Goal: Task Accomplishment & Management: Manage account settings

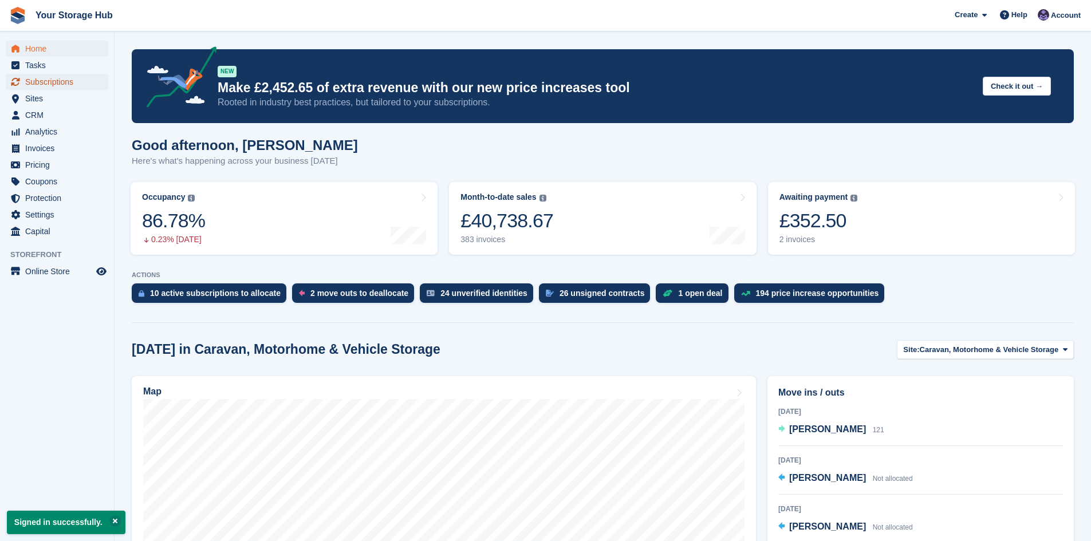
click at [60, 80] on span "Subscriptions" at bounding box center [59, 82] width 69 height 16
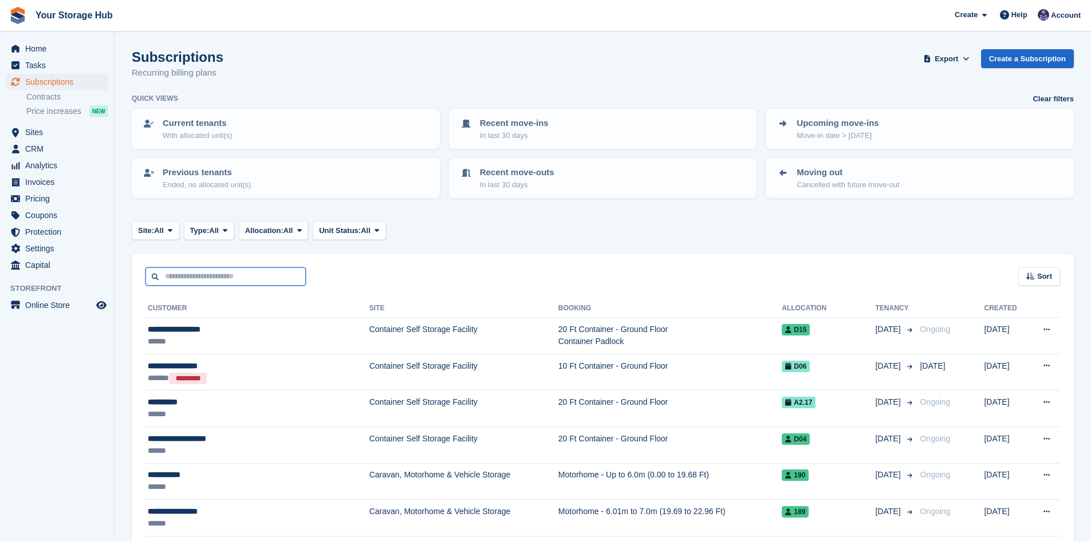
click at [221, 275] on input "text" at bounding box center [225, 276] width 160 height 19
type input "******"
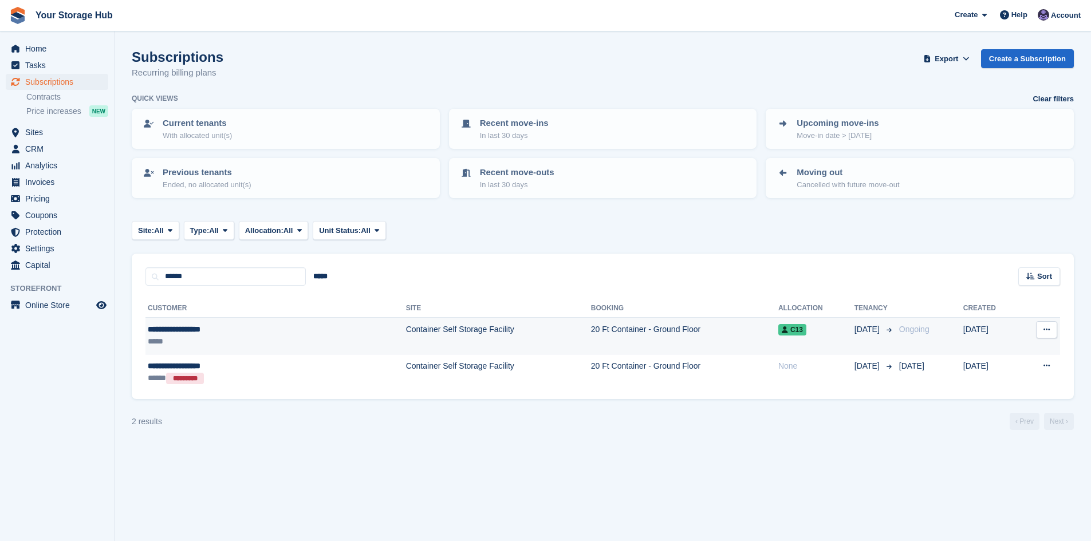
click at [501, 334] on td "Container Self Storage Facility" at bounding box center [498, 336] width 185 height 37
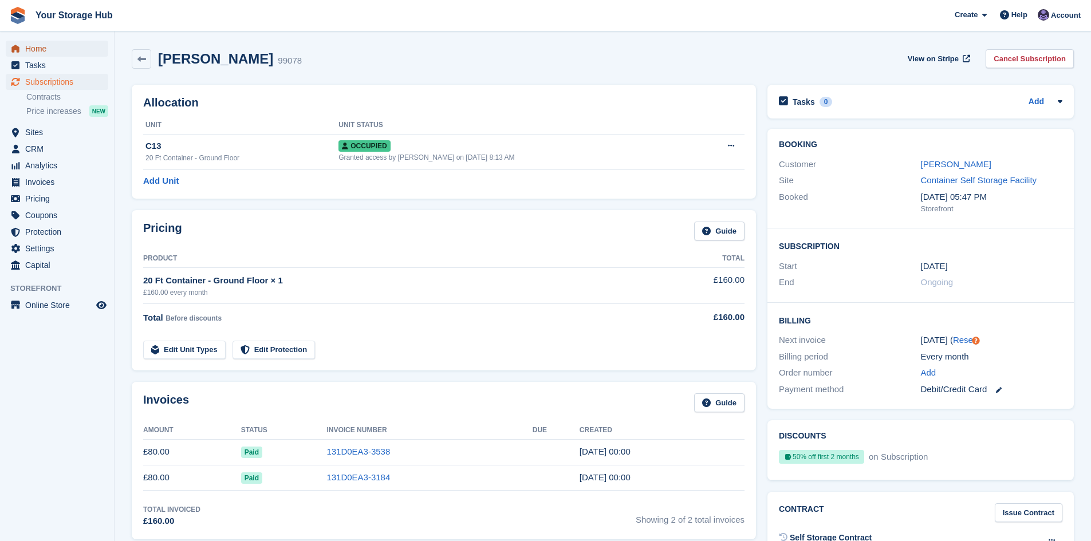
click at [44, 47] on span "Home" at bounding box center [59, 49] width 69 height 16
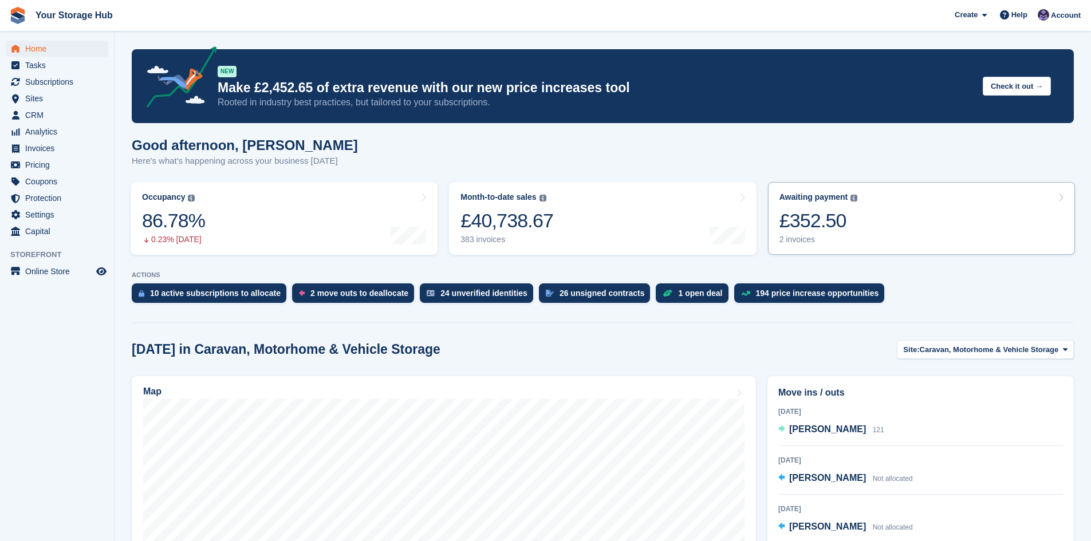
click at [842, 236] on div "2 invoices" at bounding box center [818, 240] width 78 height 10
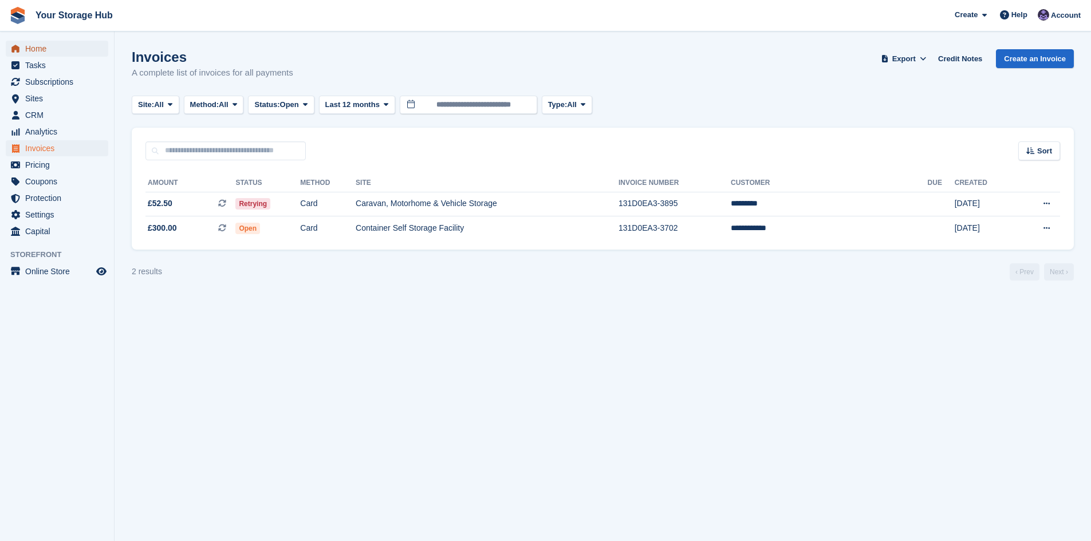
click at [33, 45] on span "Home" at bounding box center [59, 49] width 69 height 16
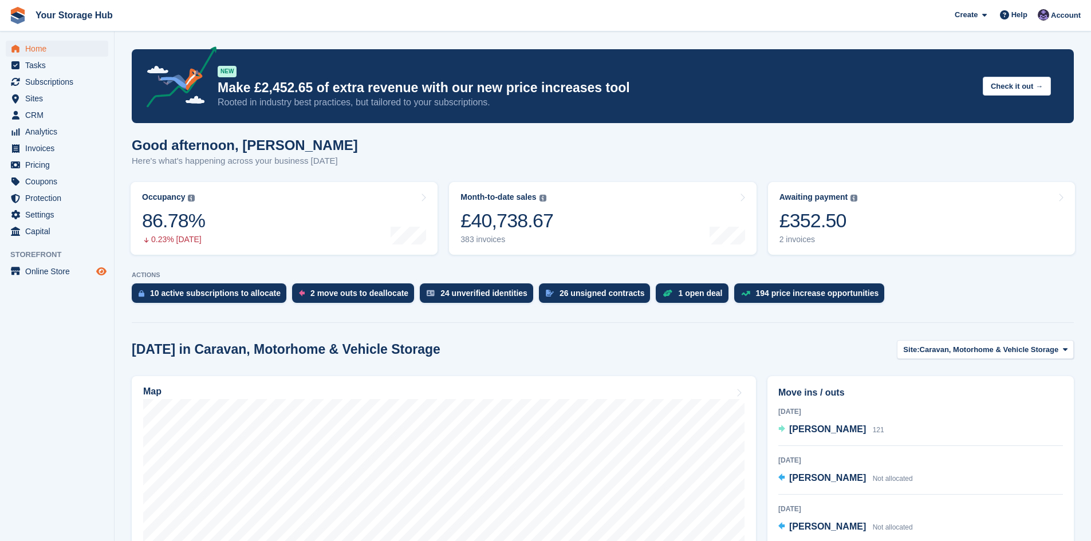
click at [101, 272] on icon "Preview store" at bounding box center [101, 271] width 10 height 9
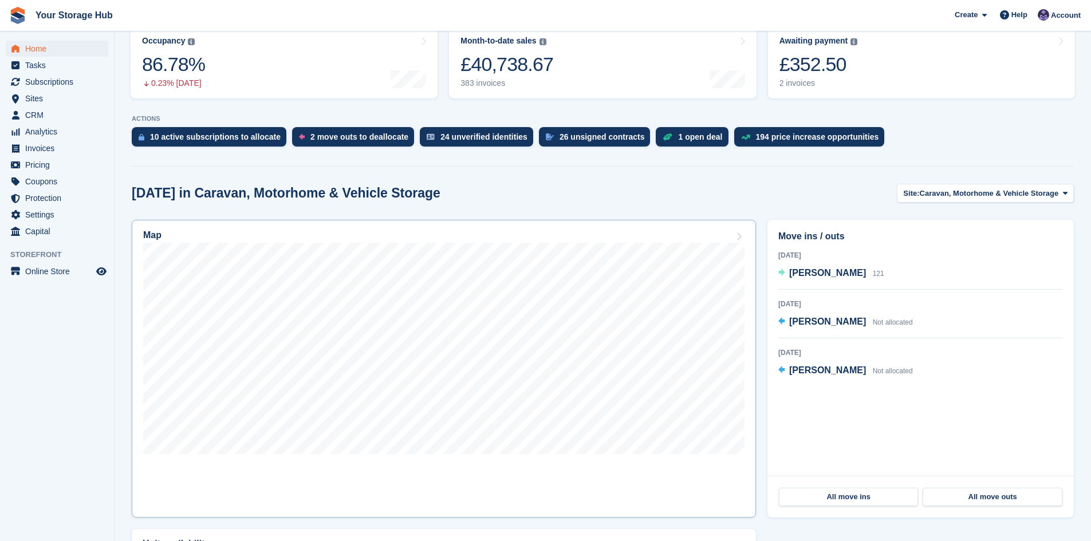
scroll to position [172, 0]
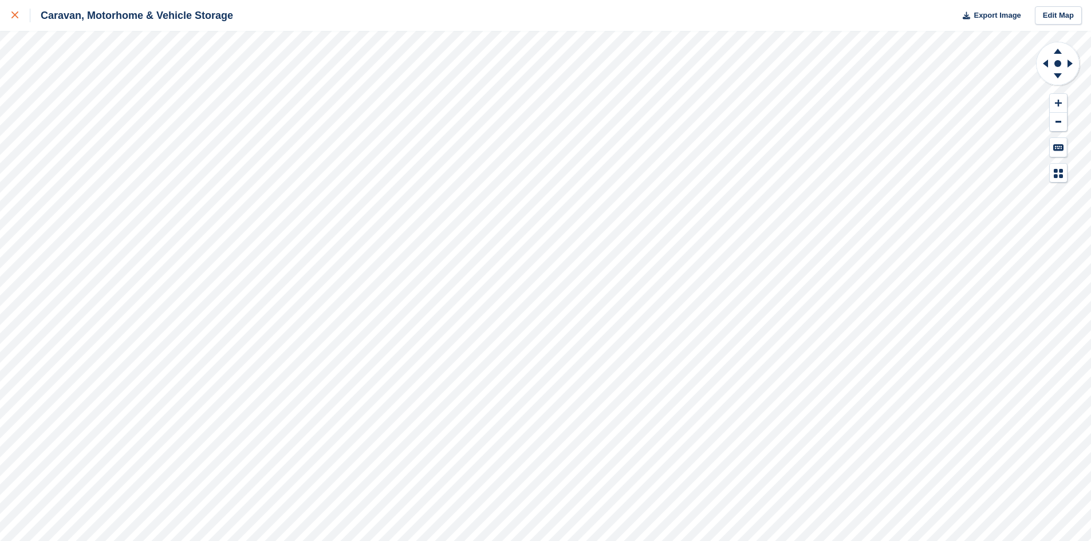
click at [16, 14] on icon at bounding box center [14, 14] width 7 height 7
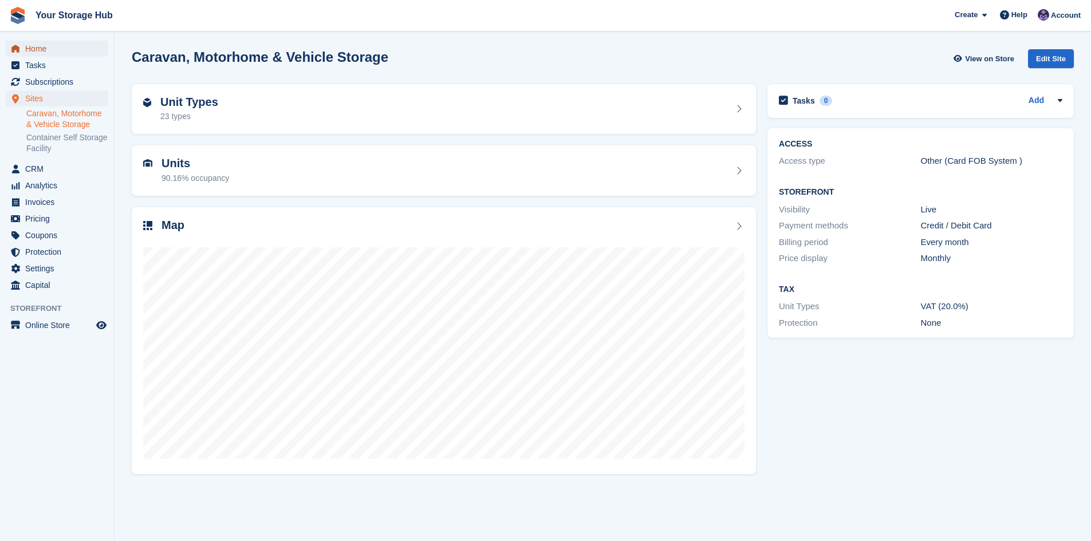
click at [56, 47] on span "Home" at bounding box center [59, 49] width 69 height 16
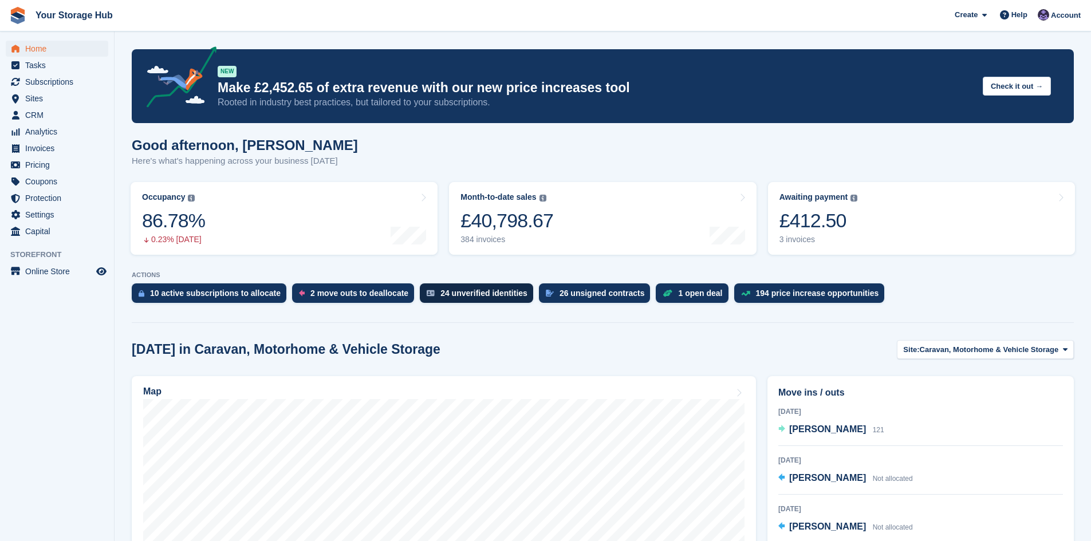
scroll to position [57, 0]
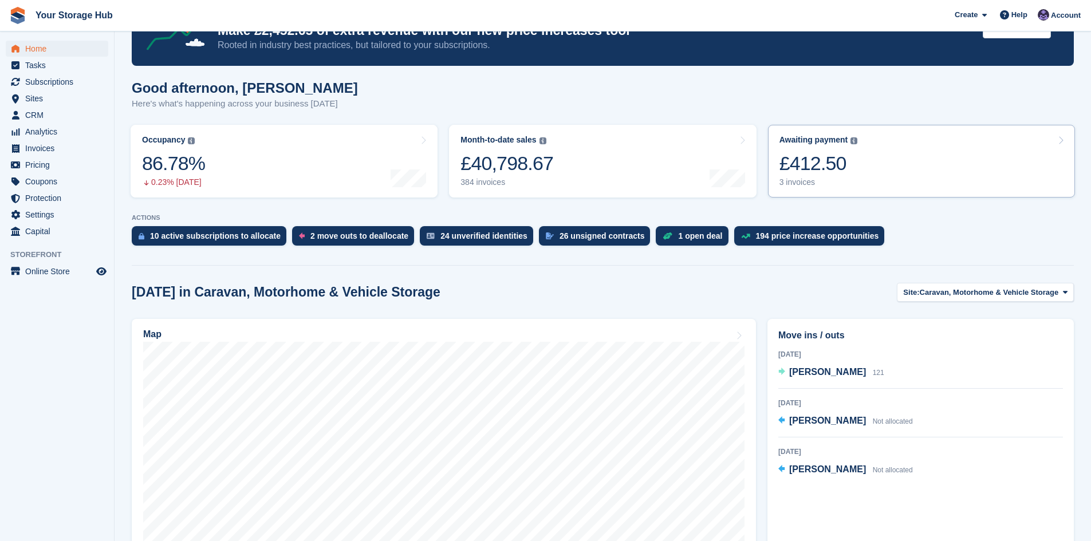
click at [800, 173] on div "£412.50" at bounding box center [818, 163] width 78 height 23
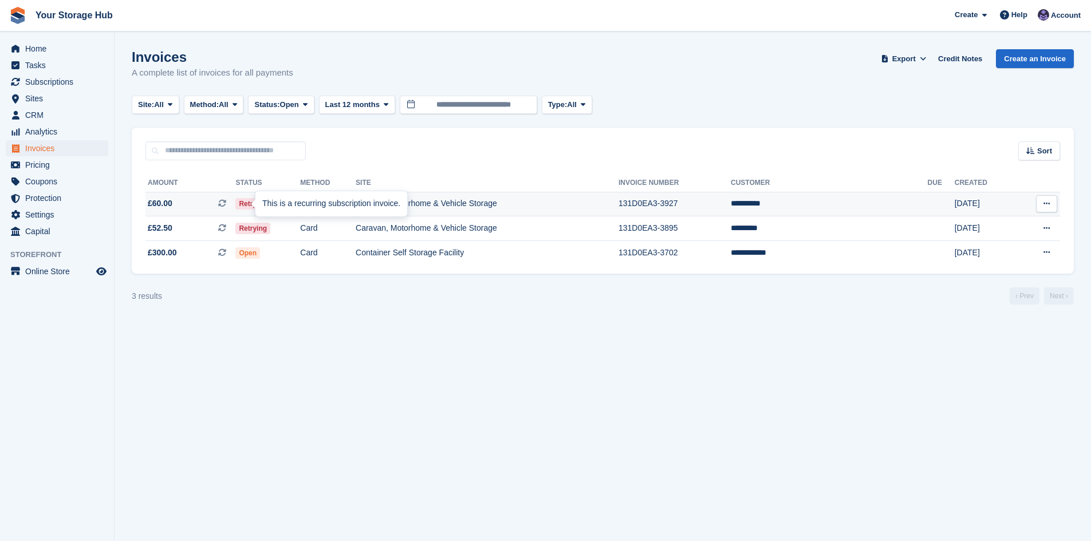
click at [226, 203] on icon at bounding box center [222, 203] width 8 height 8
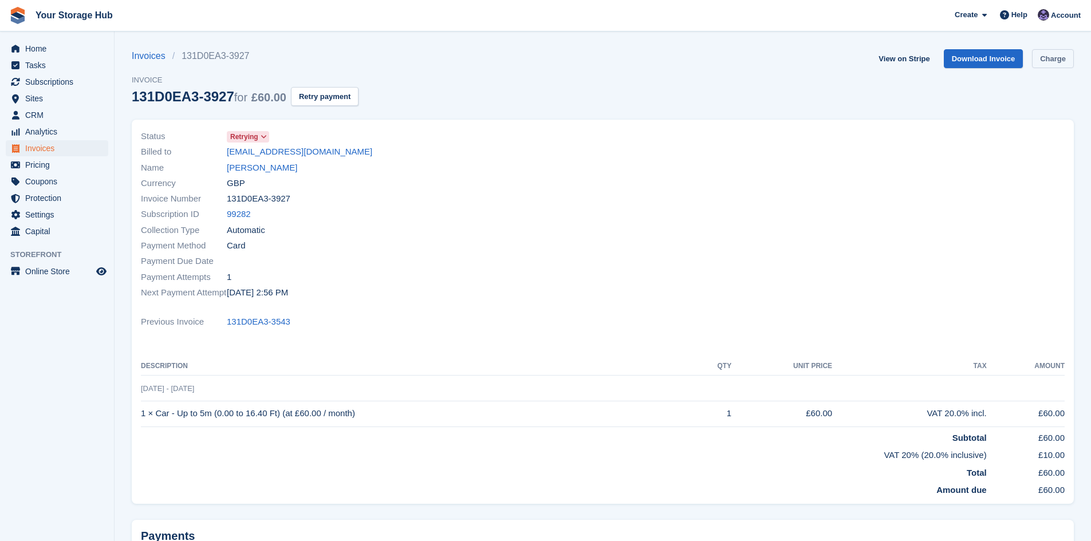
click at [1051, 58] on link "Charge" at bounding box center [1053, 58] width 42 height 19
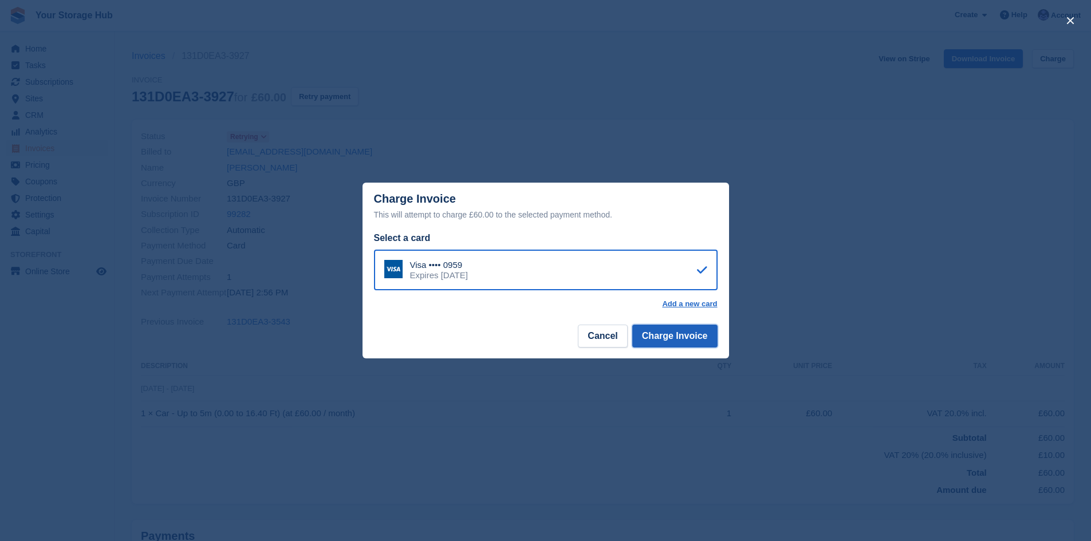
click at [695, 341] on button "Charge Invoice" at bounding box center [674, 336] width 85 height 23
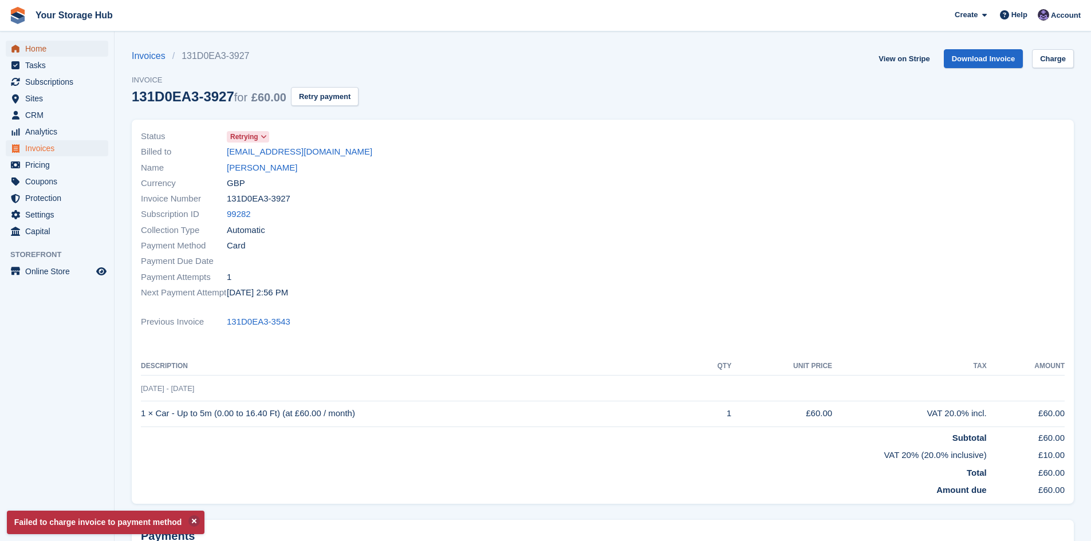
click at [31, 47] on span "Home" at bounding box center [59, 49] width 69 height 16
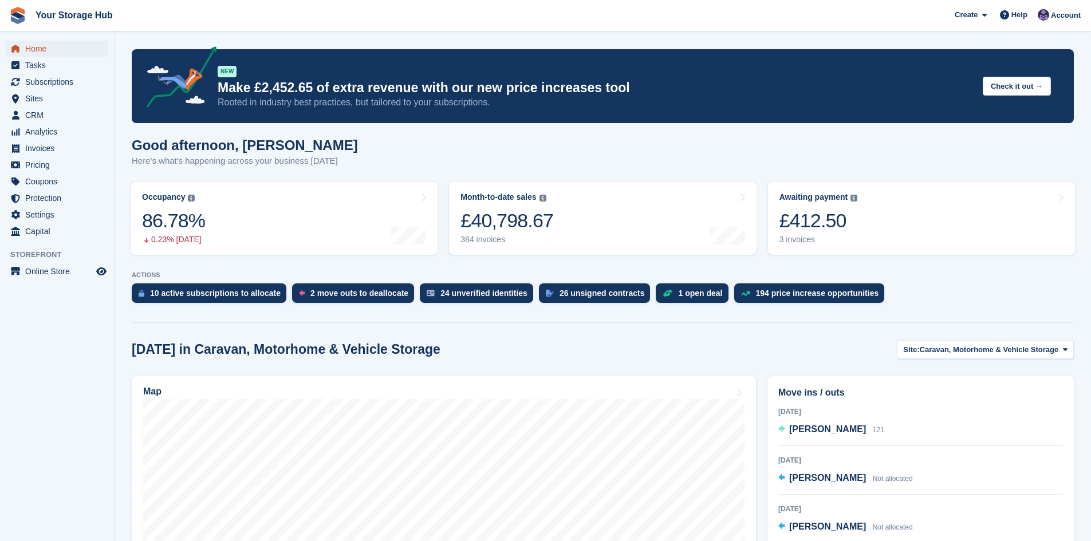
click at [38, 44] on span "Home" at bounding box center [59, 49] width 69 height 16
click at [32, 50] on span "Home" at bounding box center [59, 49] width 69 height 16
